Goal: Task Accomplishment & Management: Manage account settings

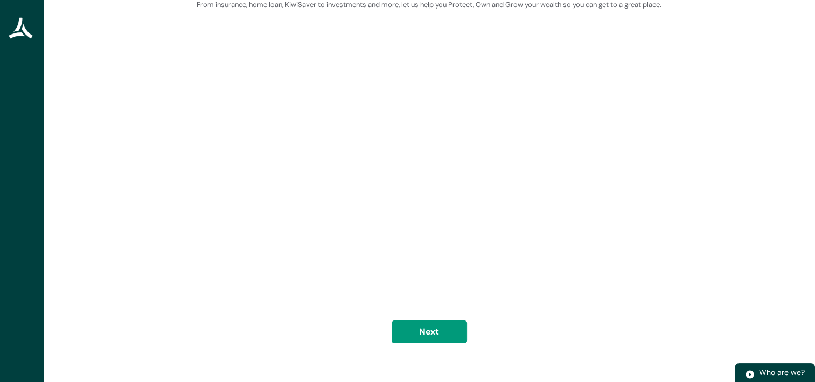
scroll to position [63, 0]
click at [445, 335] on button "Next" at bounding box center [429, 331] width 75 height 23
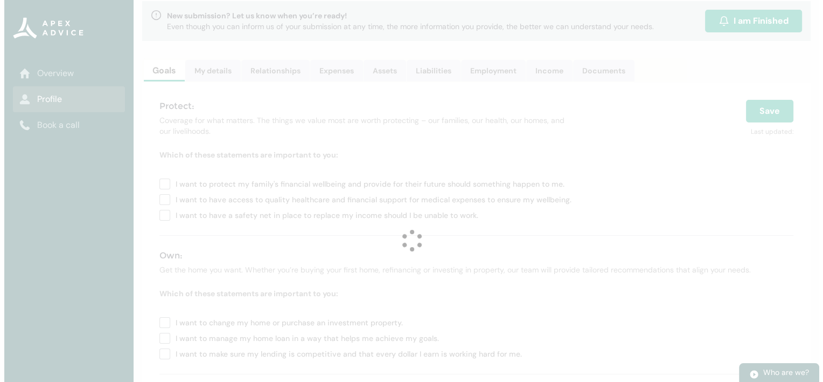
scroll to position [0, 0]
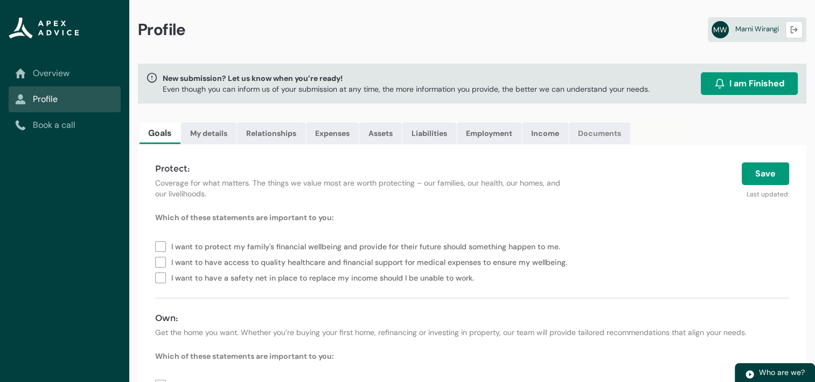
click at [597, 135] on link "Documents" at bounding box center [599, 133] width 61 height 22
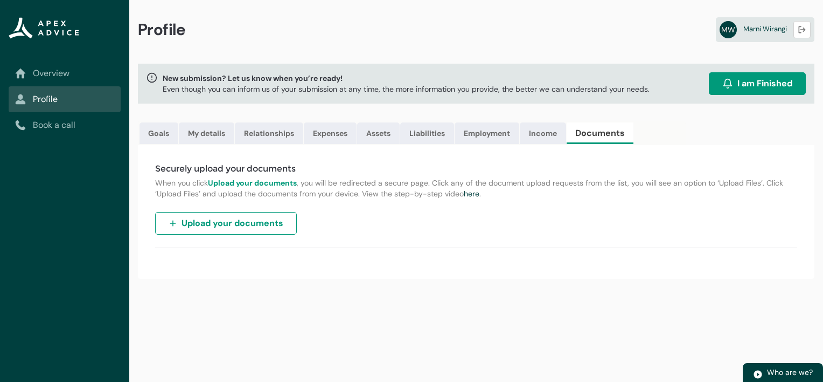
click at [231, 218] on span "Upload your documents" at bounding box center [233, 223] width 102 height 13
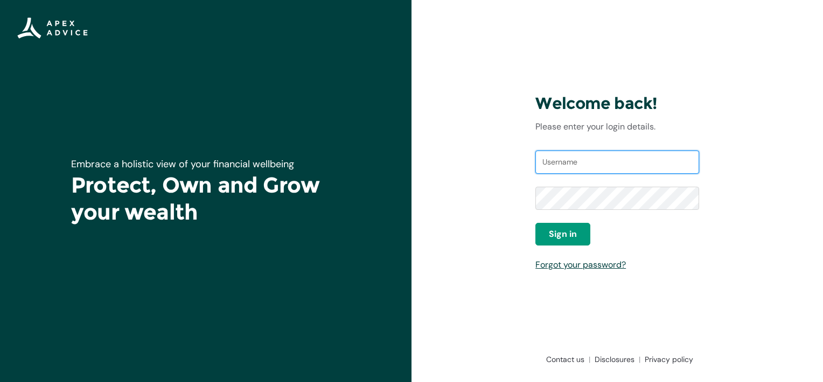
click at [607, 165] on input "Username" at bounding box center [618, 162] width 164 height 24
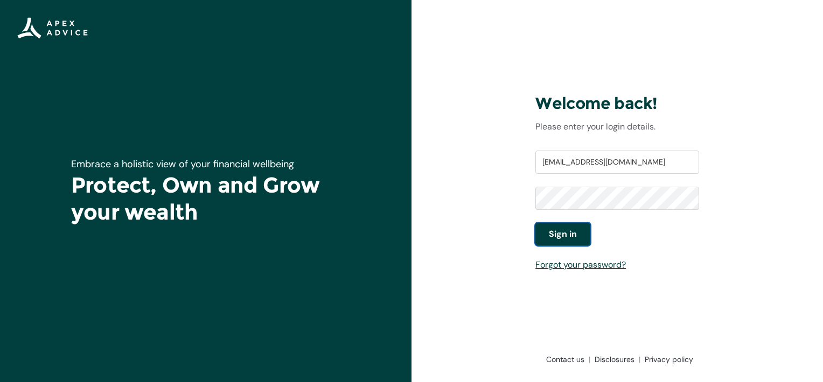
click at [578, 231] on button "Sign in" at bounding box center [563, 234] width 55 height 23
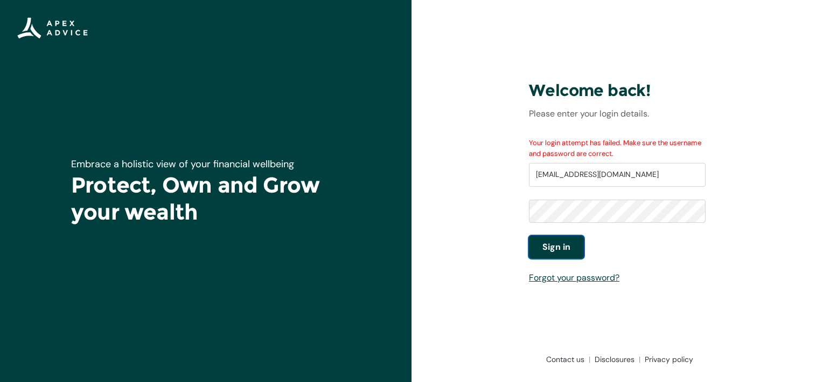
click at [565, 241] on span "Sign in" at bounding box center [557, 246] width 28 height 13
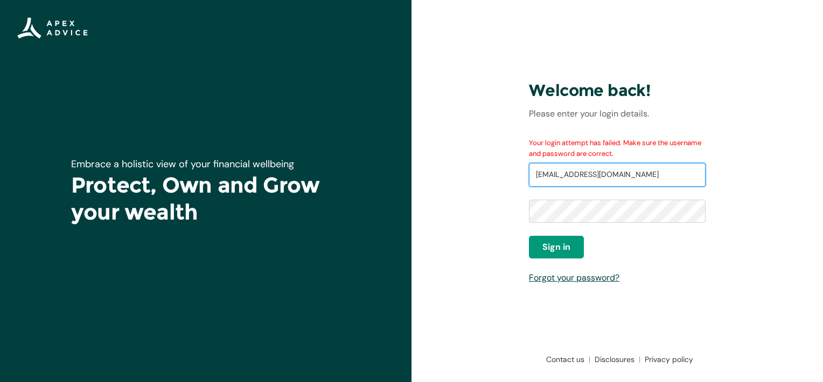
click at [544, 173] on input "[EMAIL_ADDRESS][DOMAIN_NAME]" at bounding box center [617, 175] width 177 height 24
click at [562, 174] on input "[EMAIL_ADDRESS][DOMAIN_NAME]" at bounding box center [617, 175] width 177 height 24
type input "[EMAIL_ADDRESS][DOMAIN_NAME]"
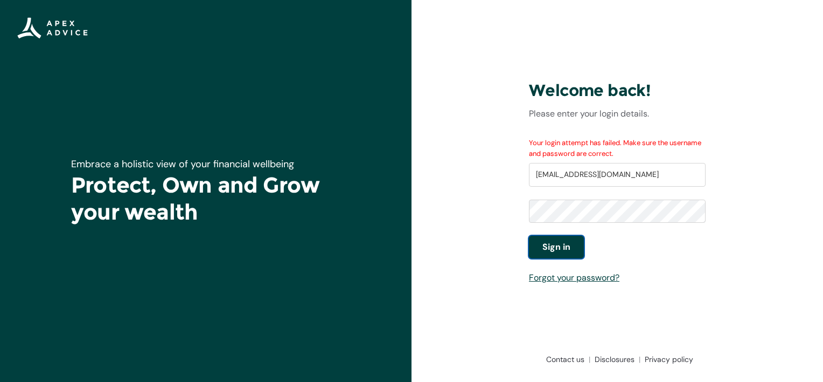
click at [569, 246] on span "Sign in" at bounding box center [557, 246] width 28 height 13
click at [555, 252] on span "Sign in" at bounding box center [557, 246] width 28 height 13
click at [563, 252] on span "Sign in" at bounding box center [557, 246] width 28 height 13
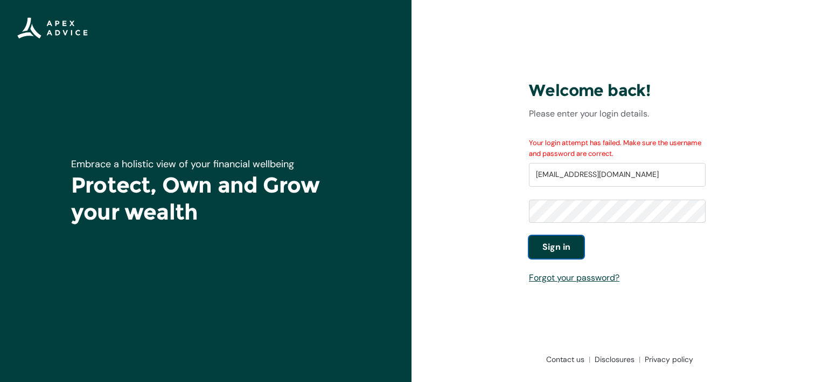
click at [563, 252] on span "Sign in" at bounding box center [557, 246] width 28 height 13
